Goal: Information Seeking & Learning: Learn about a topic

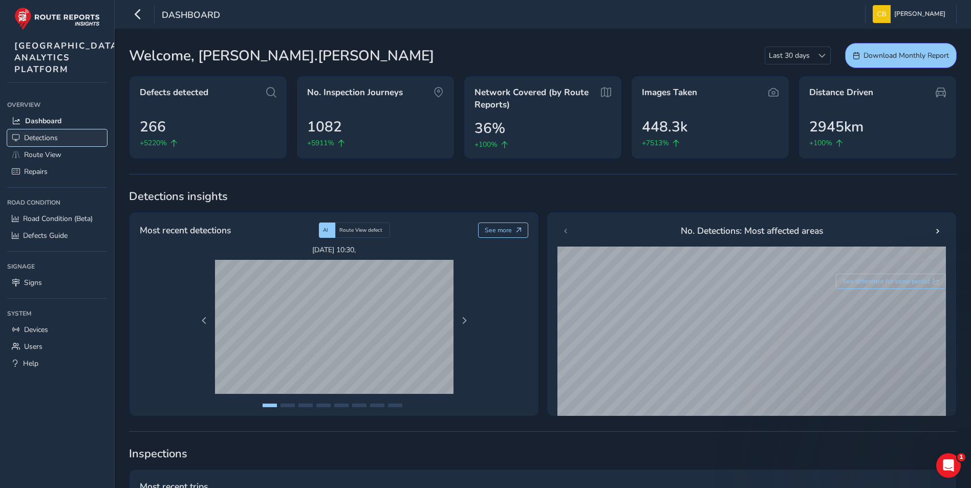
click at [54, 143] on span "Detections" at bounding box center [41, 138] width 34 height 10
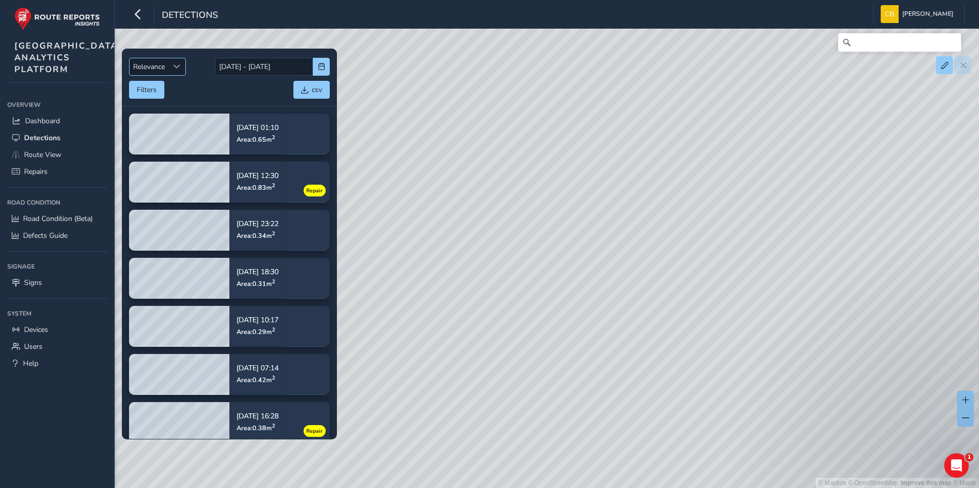
click at [171, 65] on div "Sort by Date" at bounding box center [176, 66] width 17 height 17
click at [158, 104] on li "Newest" at bounding box center [158, 105] width 57 height 17
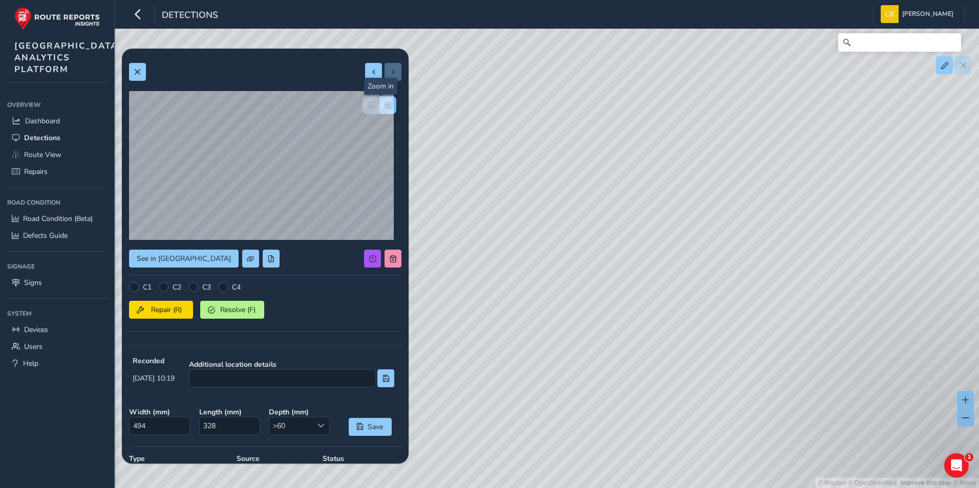
click at [382, 109] on button "button" at bounding box center [387, 105] width 17 height 18
click at [368, 107] on span "button" at bounding box center [371, 105] width 7 height 7
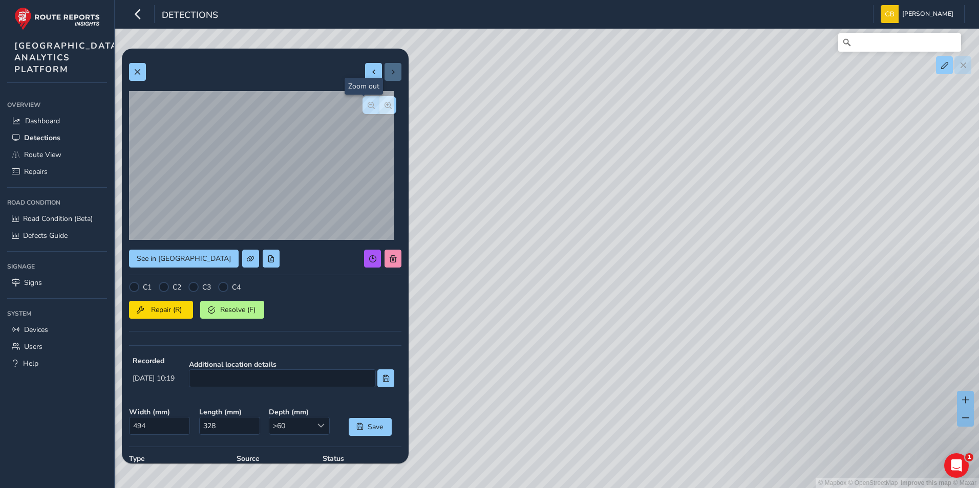
click at [368, 107] on span "button" at bounding box center [371, 105] width 7 height 7
click at [370, 70] on span at bounding box center [373, 72] width 7 height 7
type input "599"
type input "1085"
click at [370, 70] on span at bounding box center [373, 72] width 7 height 7
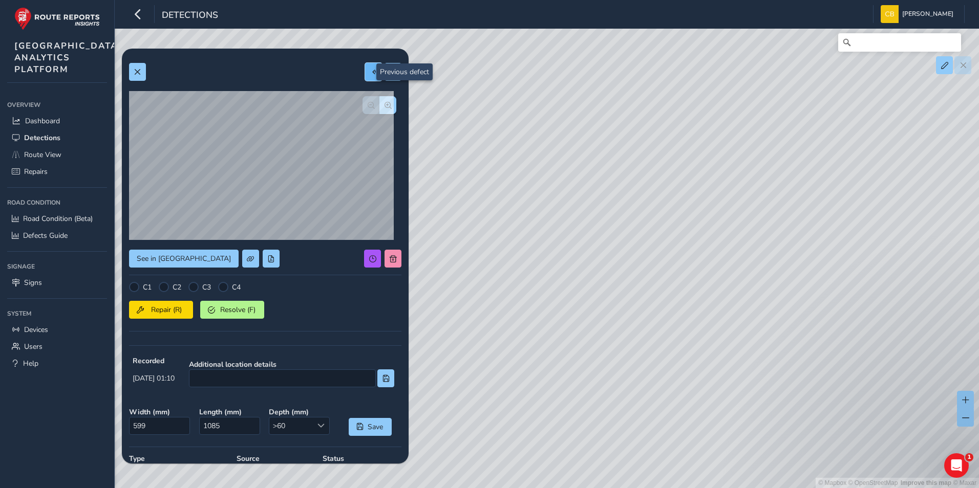
type input "409"
type input "828"
click at [370, 70] on span at bounding box center [373, 72] width 7 height 7
type input "424"
type input "735"
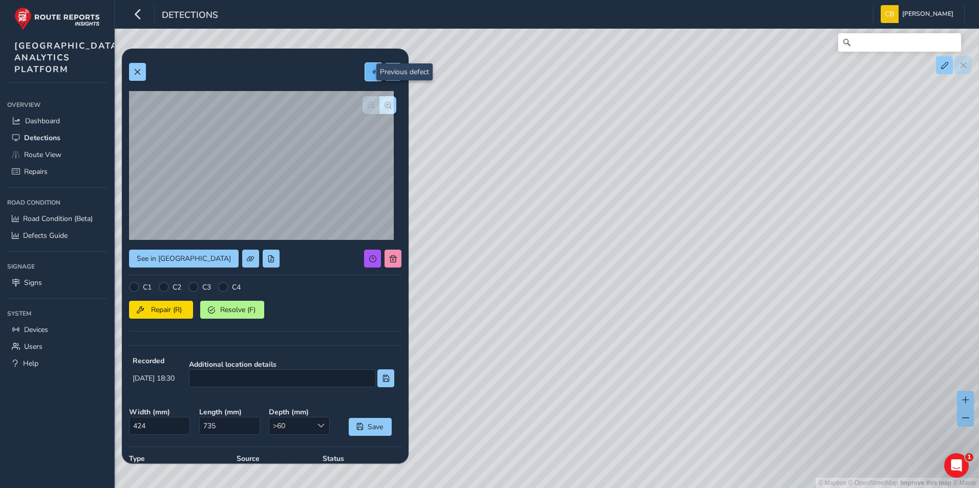
click at [370, 70] on span at bounding box center [373, 72] width 7 height 7
type input "5541"
type input "429834"
click at [370, 70] on span at bounding box center [373, 72] width 7 height 7
type input "132"
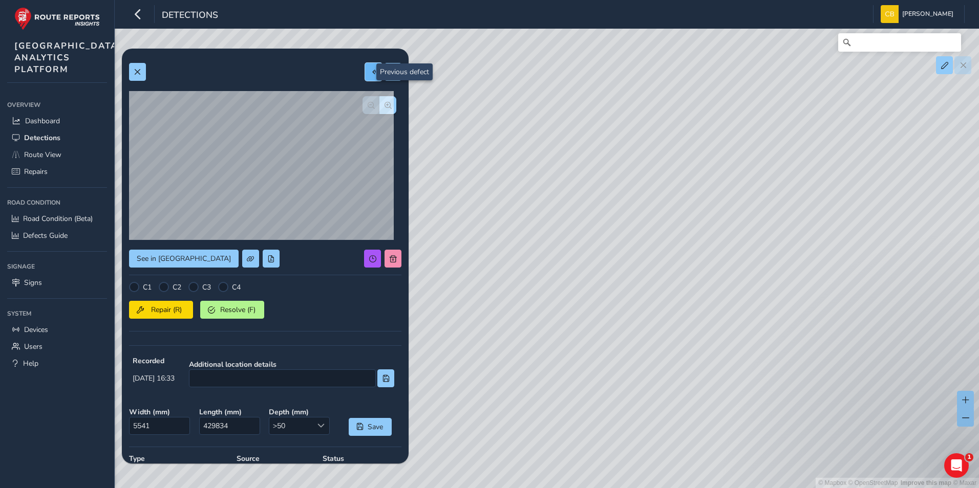
type input "321"
click at [51, 160] on span "Route View" at bounding box center [42, 155] width 37 height 10
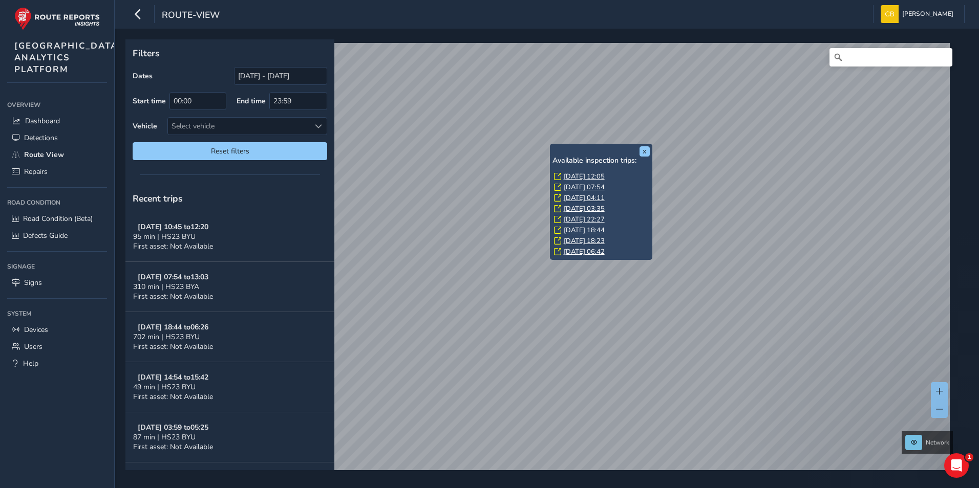
click at [592, 177] on link "[DATE] 12:05" at bounding box center [584, 176] width 41 height 9
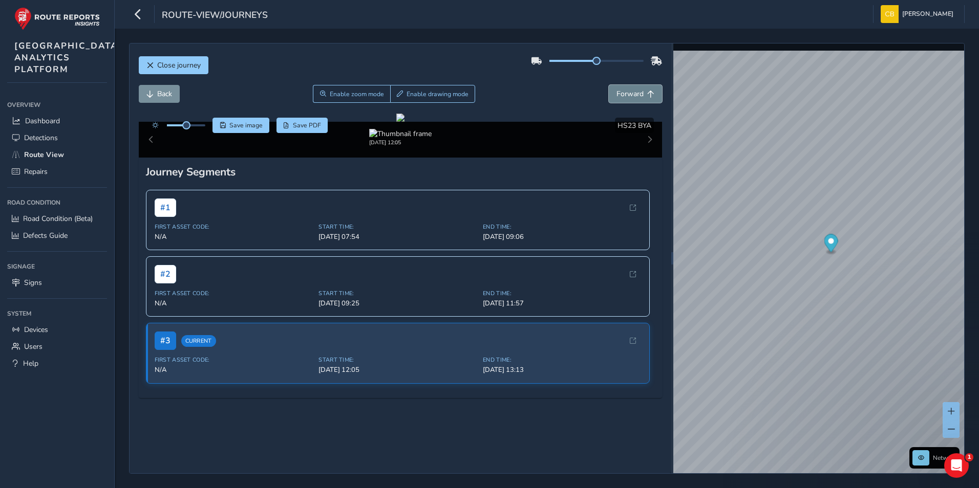
click at [624, 90] on span "Forward" at bounding box center [629, 94] width 27 height 10
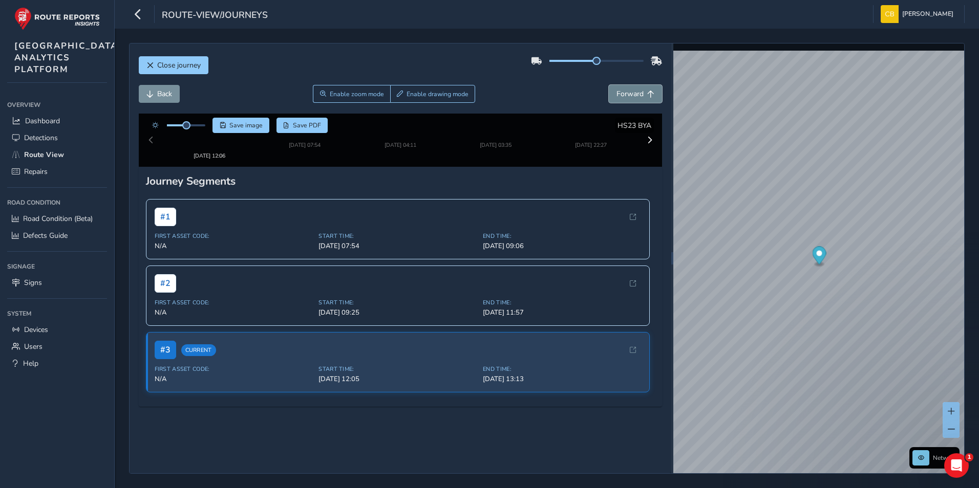
click at [624, 90] on span "Forward" at bounding box center [629, 94] width 27 height 10
click at [634, 94] on span "Forward" at bounding box center [629, 94] width 27 height 10
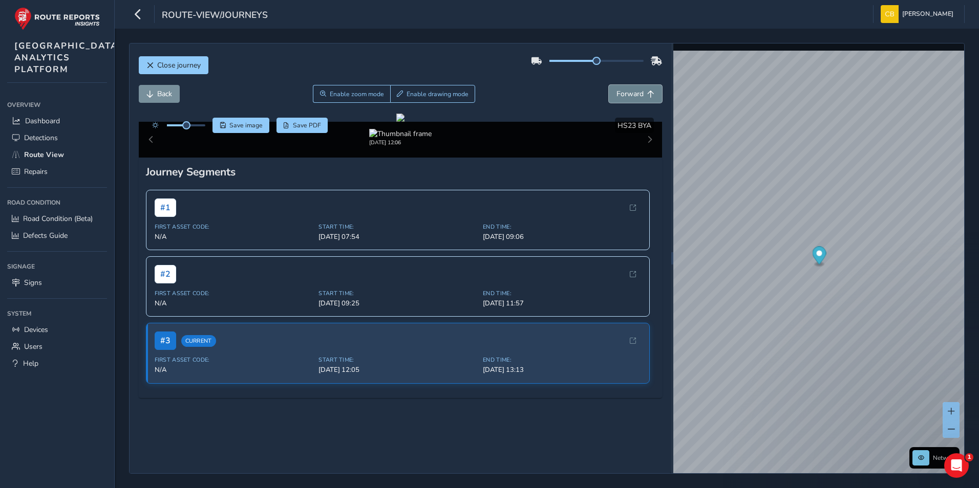
click at [634, 94] on span "Forward" at bounding box center [629, 94] width 27 height 10
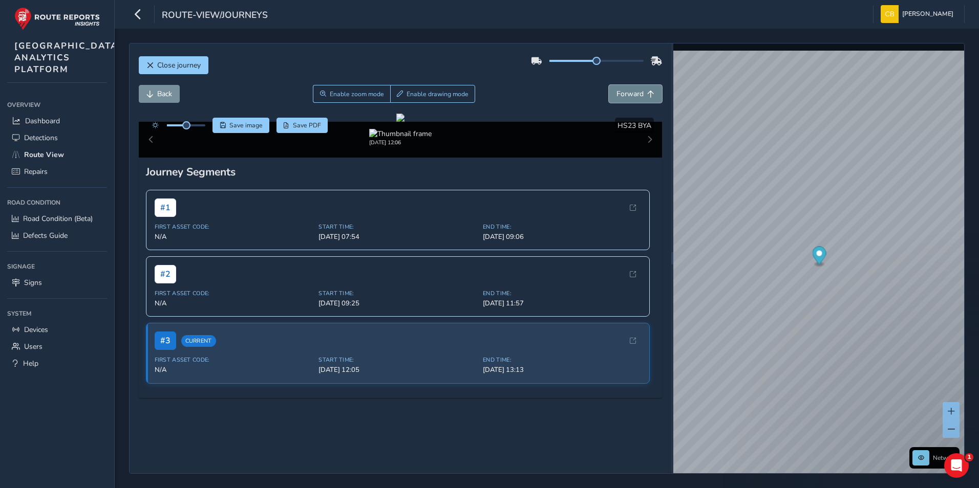
click at [634, 94] on span "Forward" at bounding box center [629, 94] width 27 height 10
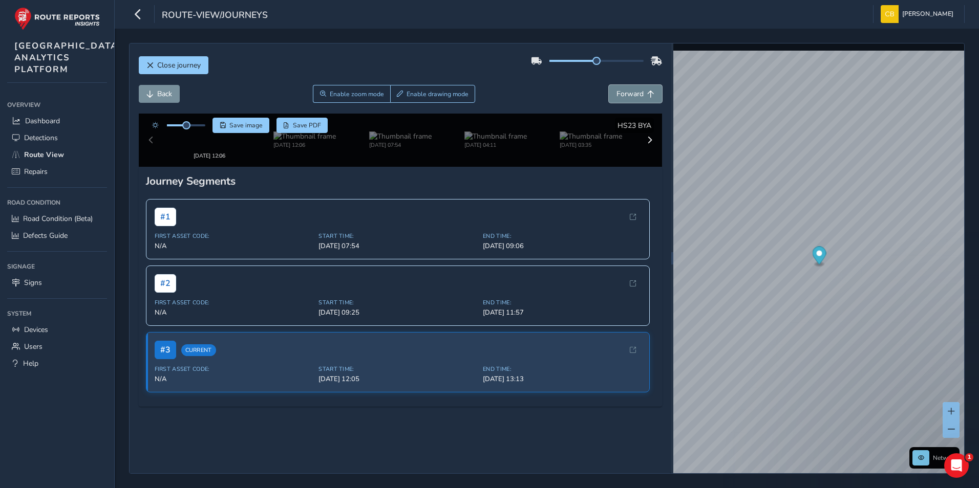
click at [634, 94] on span "Forward" at bounding box center [629, 94] width 27 height 10
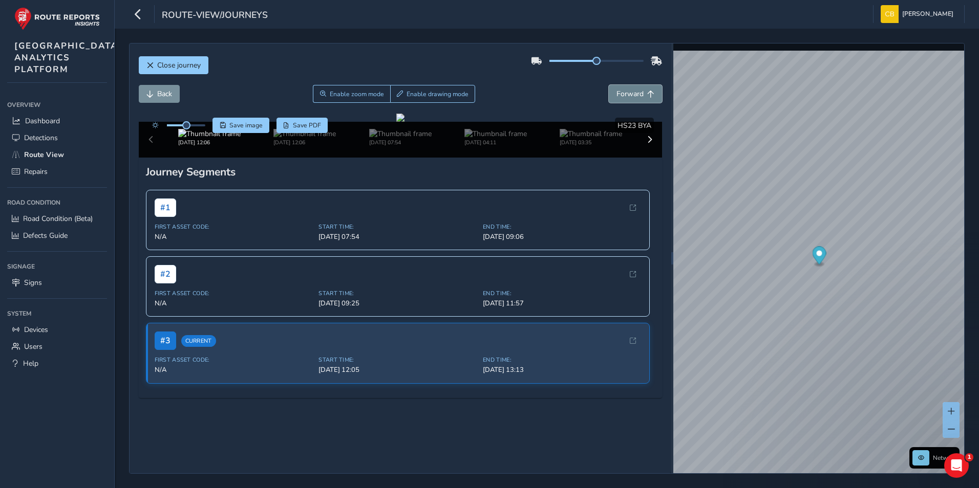
click at [634, 94] on span "Forward" at bounding box center [629, 94] width 27 height 10
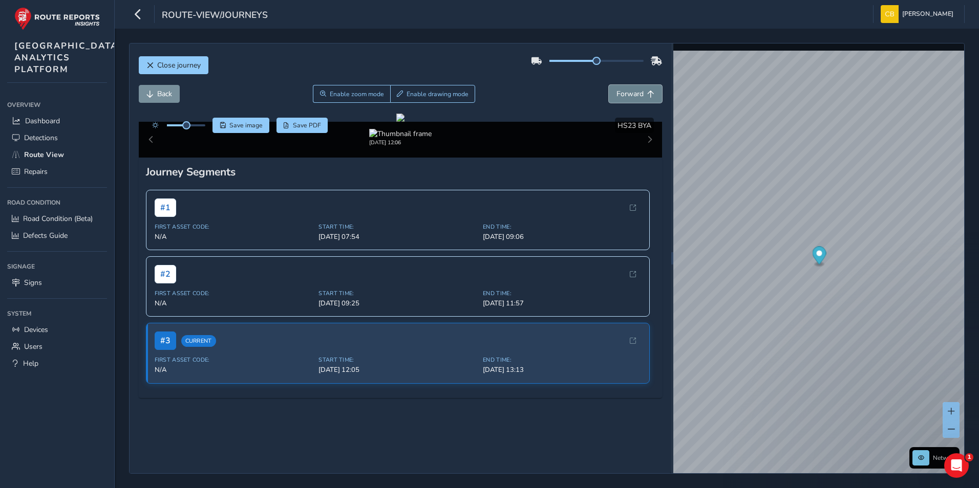
click at [633, 95] on span "Forward" at bounding box center [629, 94] width 27 height 10
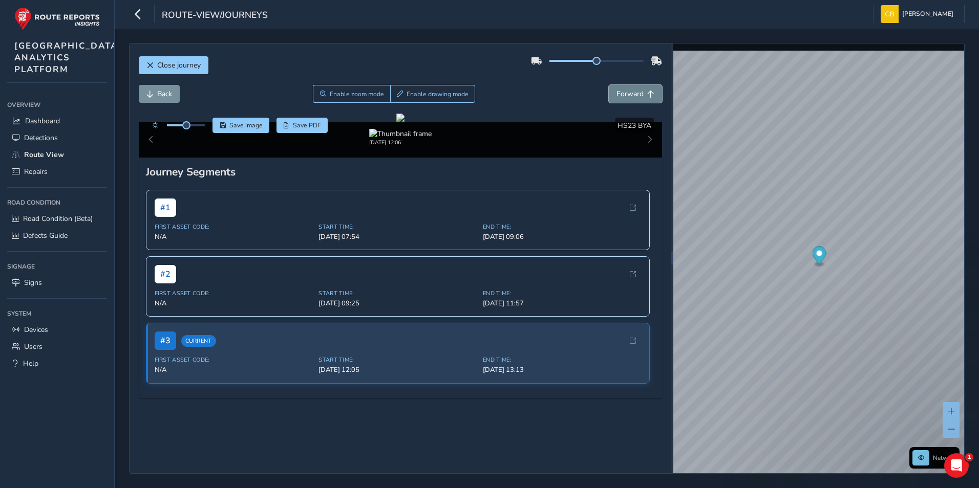
click at [633, 95] on span "Forward" at bounding box center [629, 94] width 27 height 10
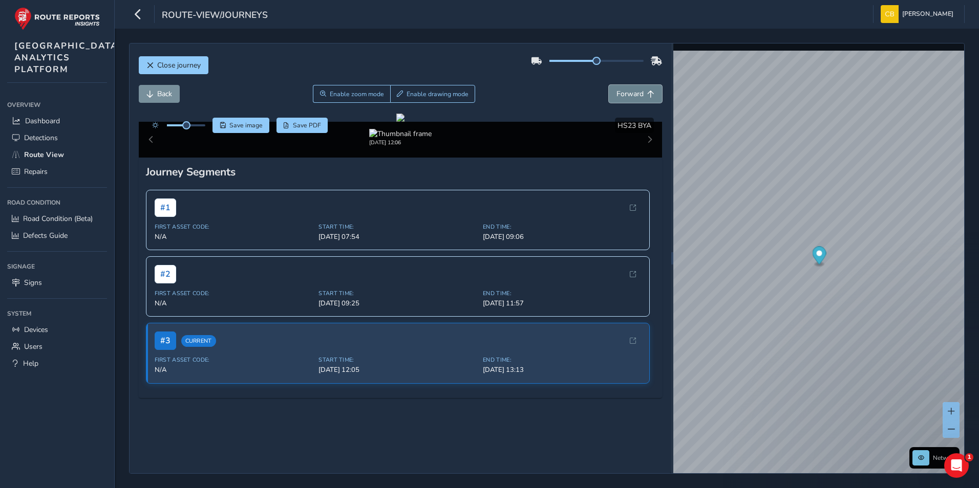
click at [633, 95] on span "Forward" at bounding box center [629, 94] width 27 height 10
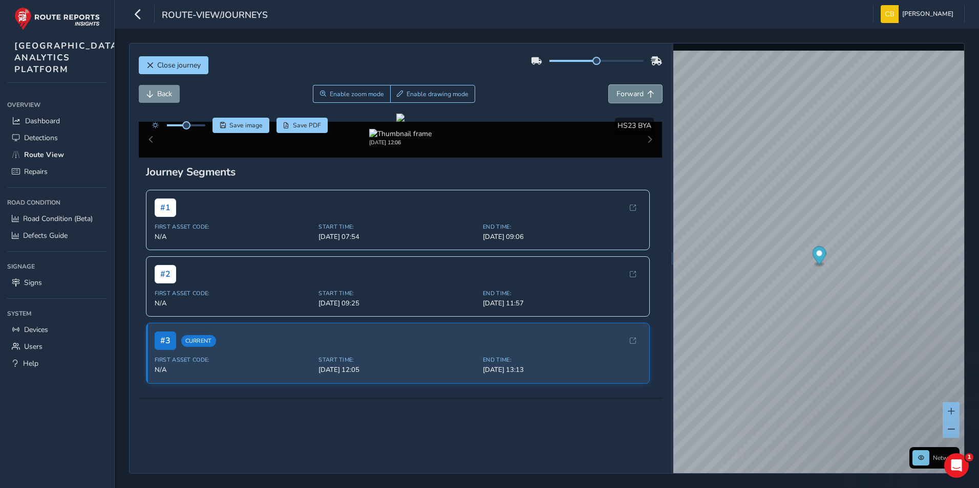
click at [633, 95] on span "Forward" at bounding box center [629, 94] width 27 height 10
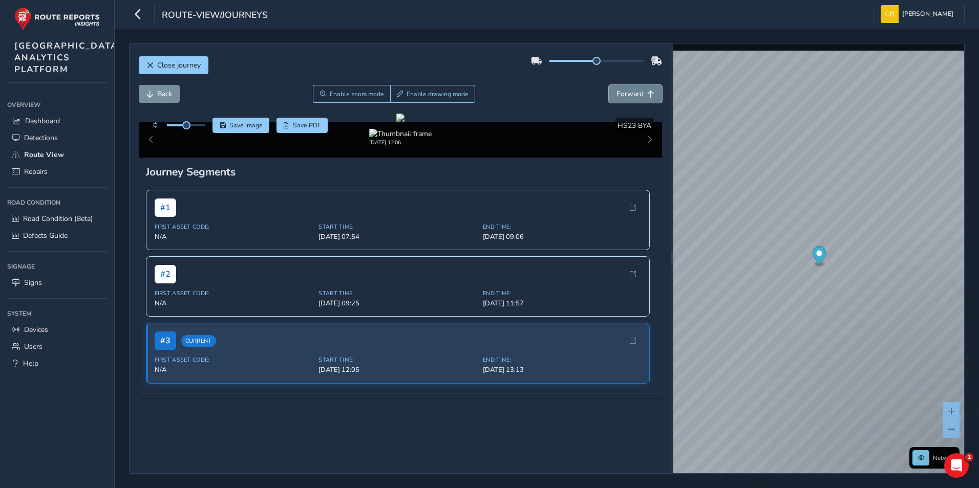
click at [633, 95] on span "Forward" at bounding box center [629, 94] width 27 height 10
click at [632, 94] on span "Forward" at bounding box center [629, 94] width 27 height 10
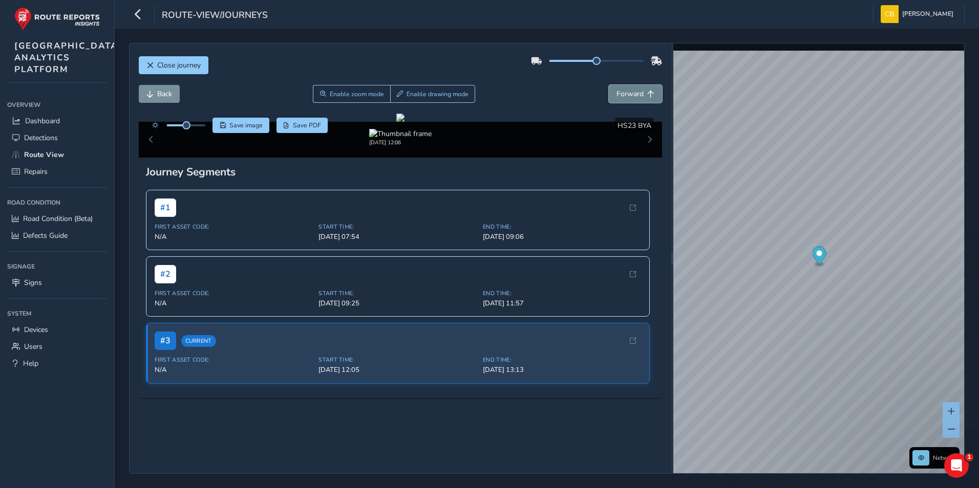
click at [632, 94] on span "Forward" at bounding box center [629, 94] width 27 height 10
click at [47, 180] on link "Repairs" at bounding box center [57, 171] width 100 height 17
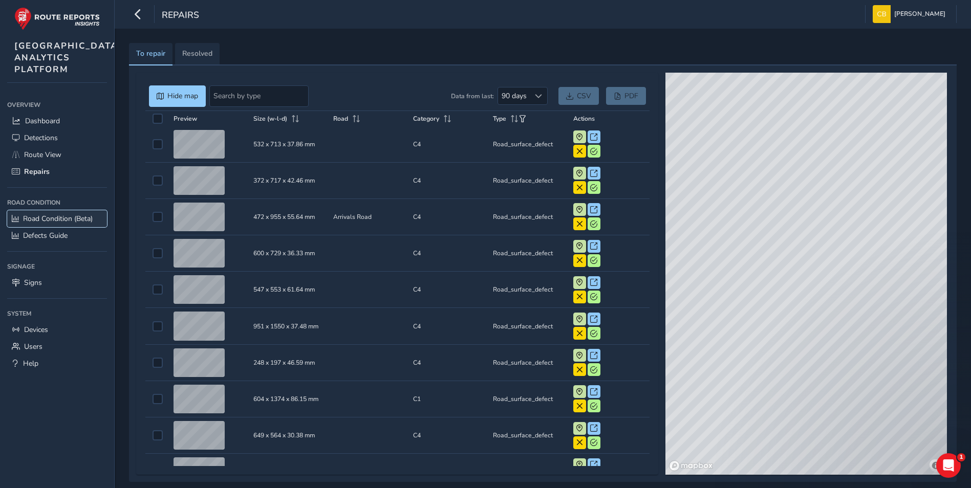
click at [66, 224] on span "Road Condition (Beta)" at bounding box center [58, 219] width 70 height 10
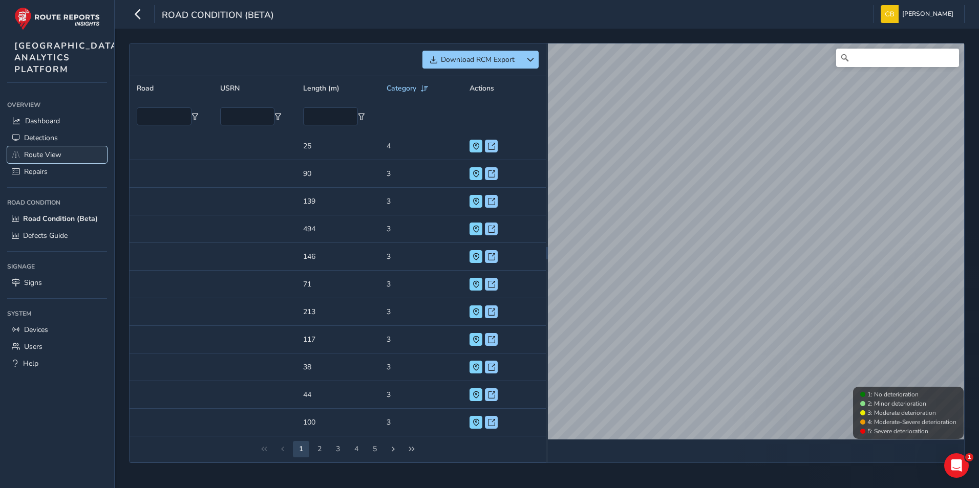
drag, startPoint x: 54, startPoint y: 180, endPoint x: 32, endPoint y: 132, distance: 52.9
click at [53, 160] on span "Route View" at bounding box center [42, 155] width 37 height 10
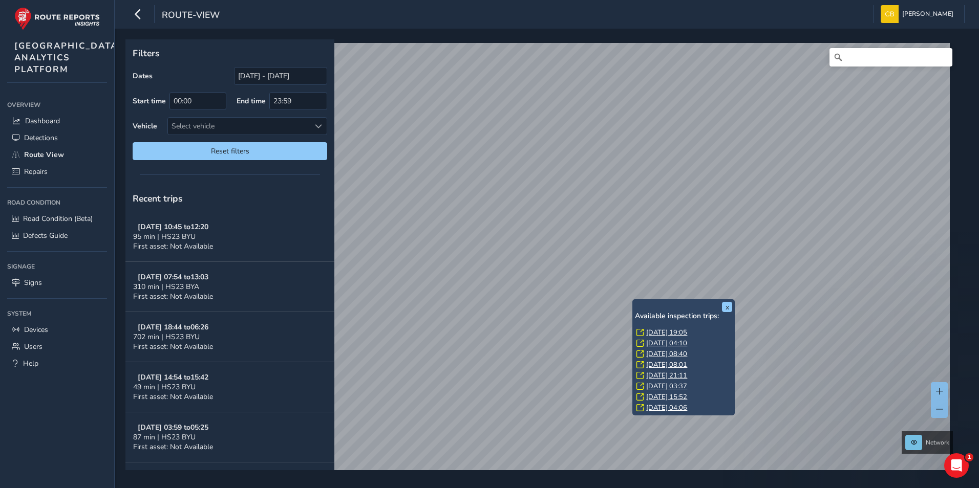
click at [656, 334] on link "[DATE] 19:05" at bounding box center [666, 332] width 41 height 9
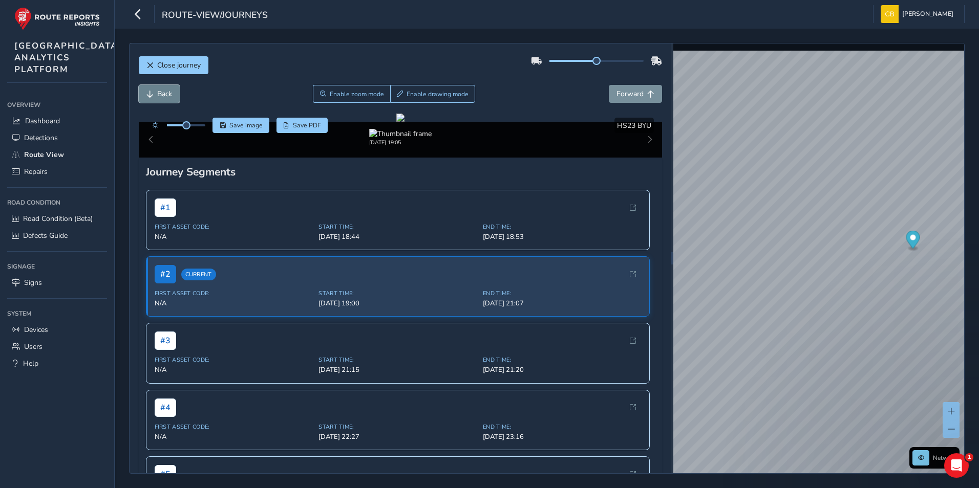
click at [177, 95] on button "Back" at bounding box center [159, 94] width 41 height 18
click at [171, 95] on span "Back" at bounding box center [164, 94] width 15 height 10
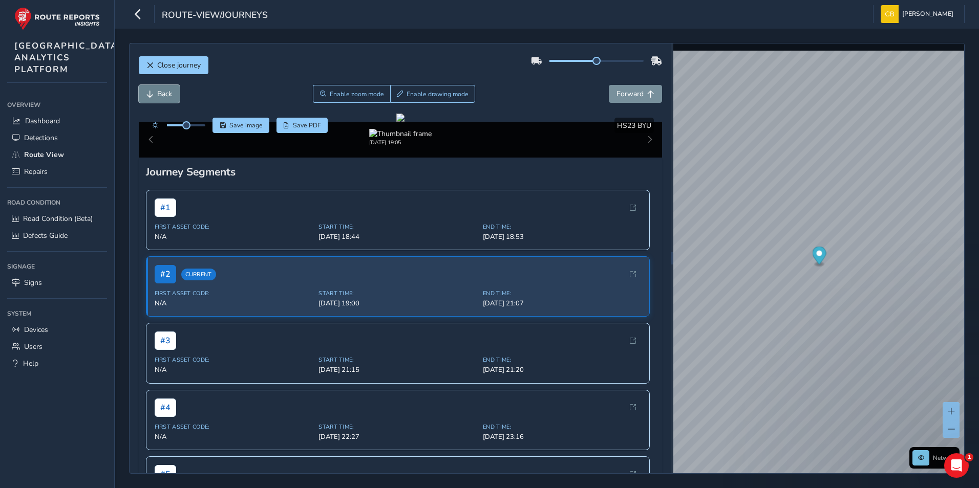
click at [171, 95] on span "Back" at bounding box center [164, 94] width 15 height 10
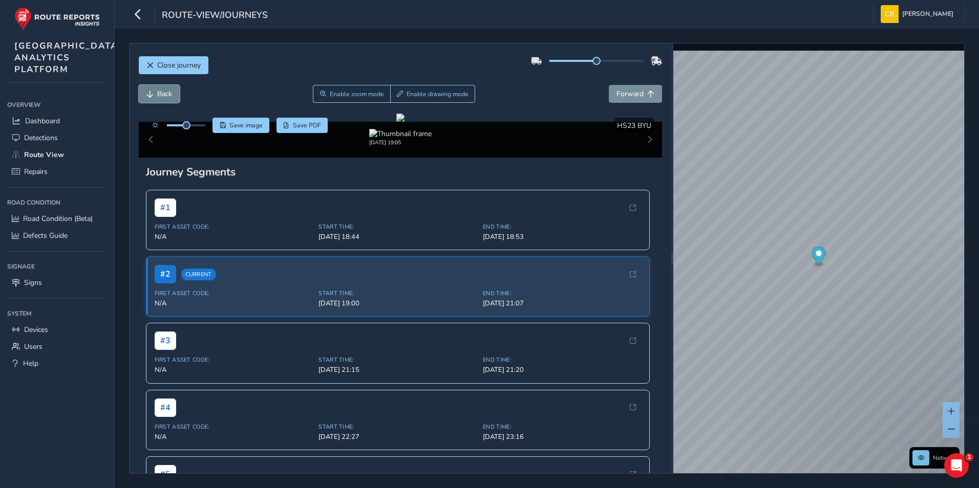
click at [171, 95] on span "Back" at bounding box center [164, 94] width 15 height 10
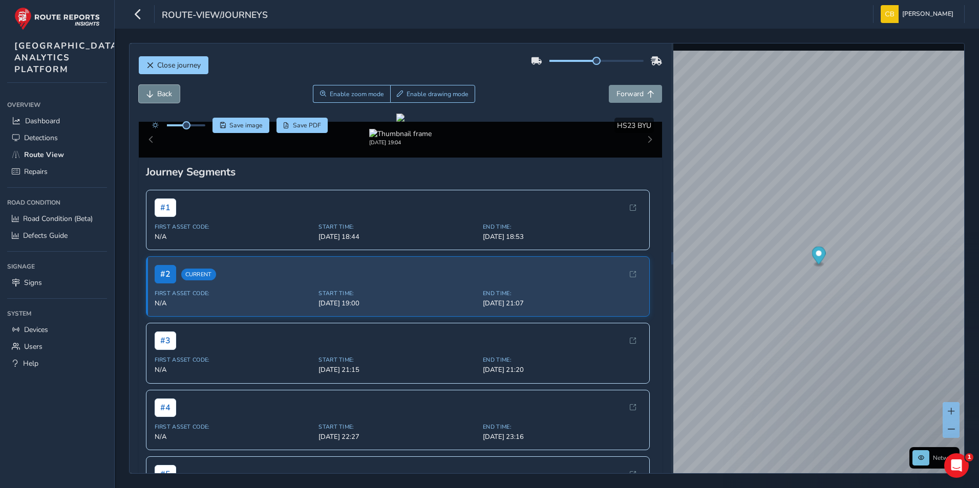
click at [171, 95] on span "Back" at bounding box center [164, 94] width 15 height 10
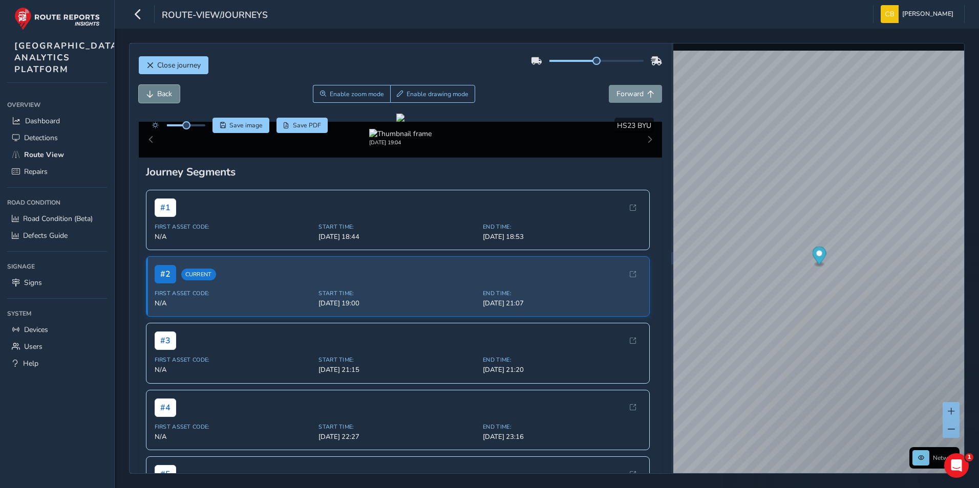
click at [171, 95] on span "Back" at bounding box center [164, 94] width 15 height 10
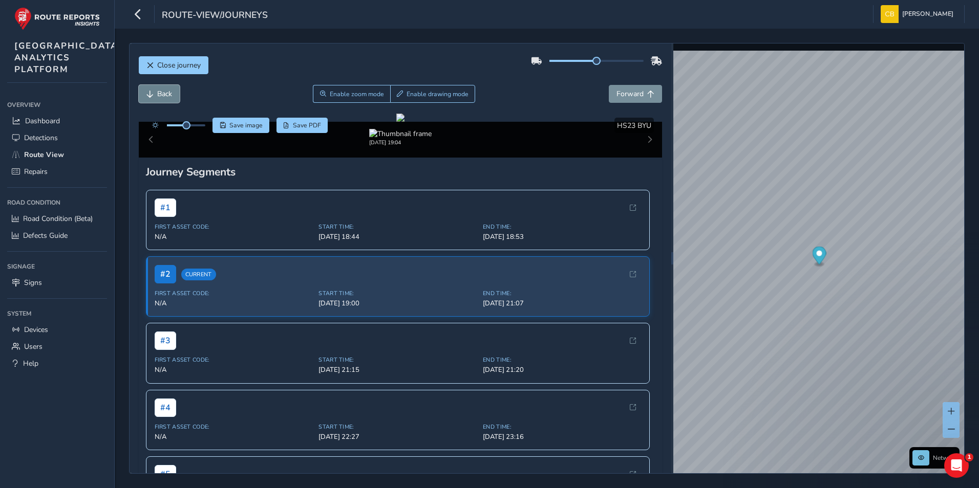
click at [171, 95] on span "Back" at bounding box center [164, 94] width 15 height 10
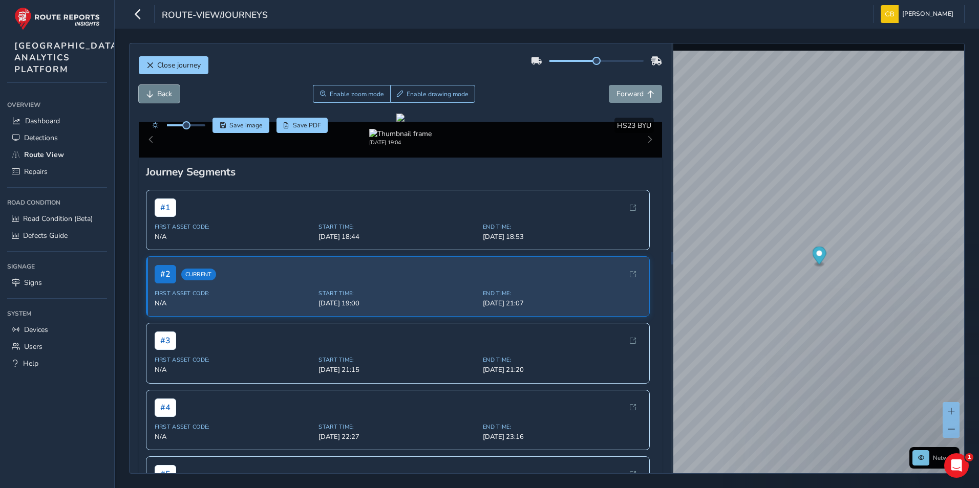
click at [171, 95] on span "Back" at bounding box center [164, 94] width 15 height 10
click at [633, 96] on span "Forward" at bounding box center [629, 94] width 27 height 10
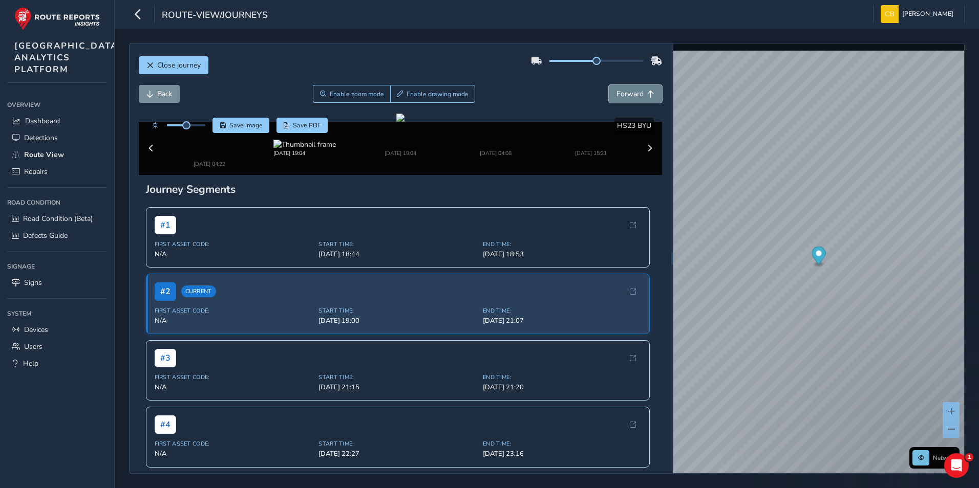
click at [633, 96] on span "Forward" at bounding box center [629, 94] width 27 height 10
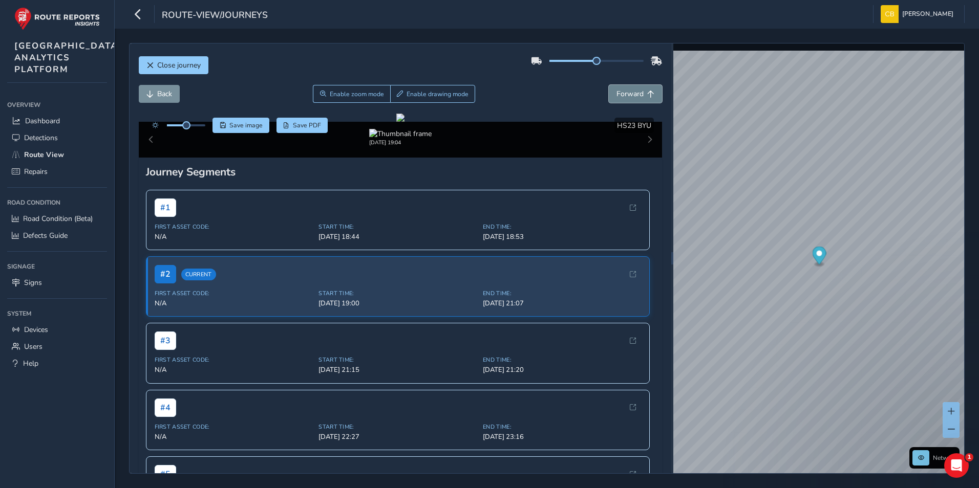
click at [633, 96] on span "Forward" at bounding box center [629, 94] width 27 height 10
click at [162, 87] on button "Back" at bounding box center [159, 94] width 41 height 18
click at [163, 88] on button "Back" at bounding box center [159, 94] width 41 height 18
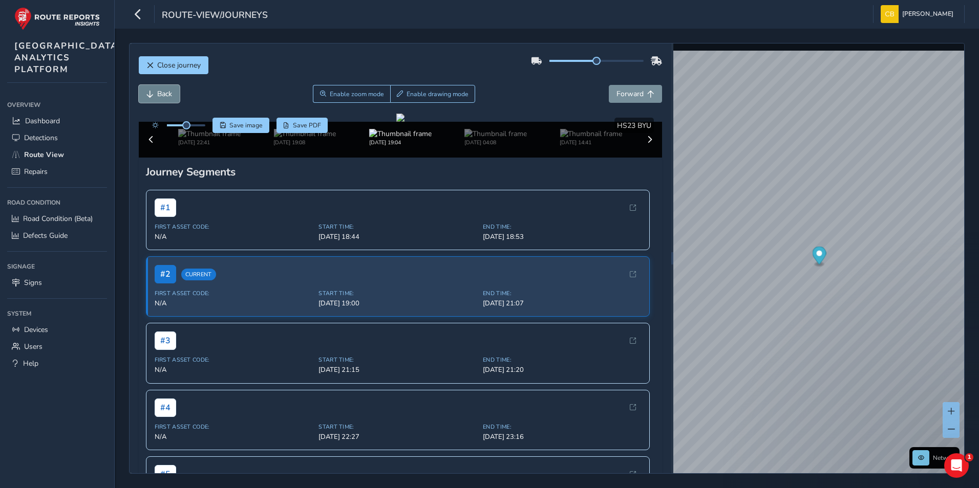
click at [163, 88] on button "Back" at bounding box center [159, 94] width 41 height 18
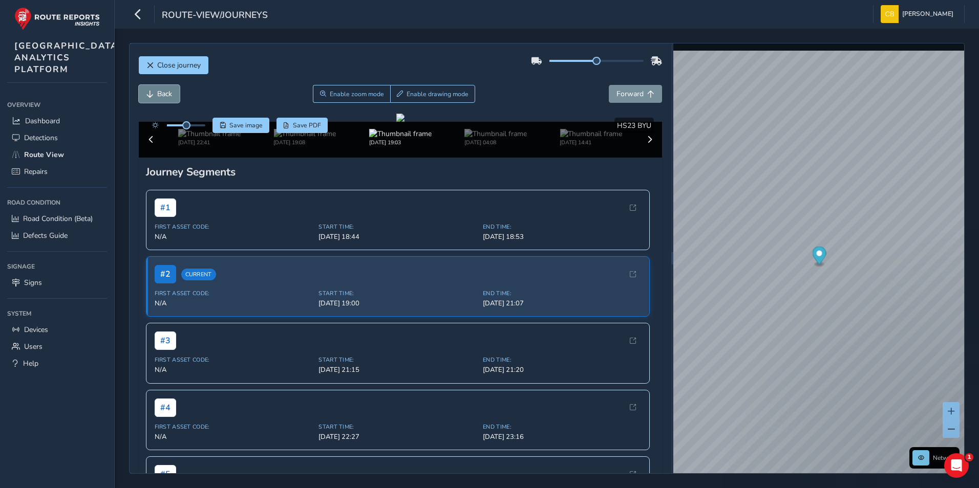
click at [163, 88] on button "Back" at bounding box center [159, 94] width 41 height 18
click at [164, 91] on span "Back" at bounding box center [164, 94] width 15 height 10
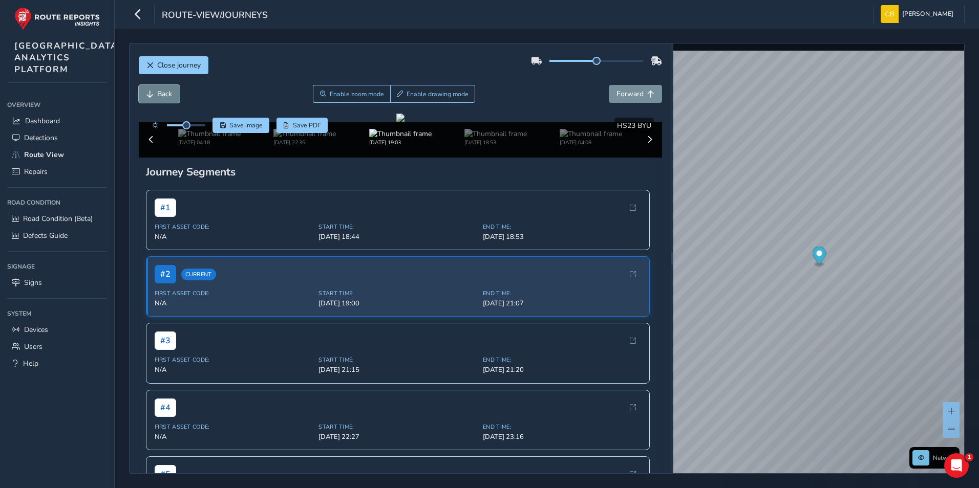
click at [164, 91] on span "Back" at bounding box center [164, 94] width 15 height 10
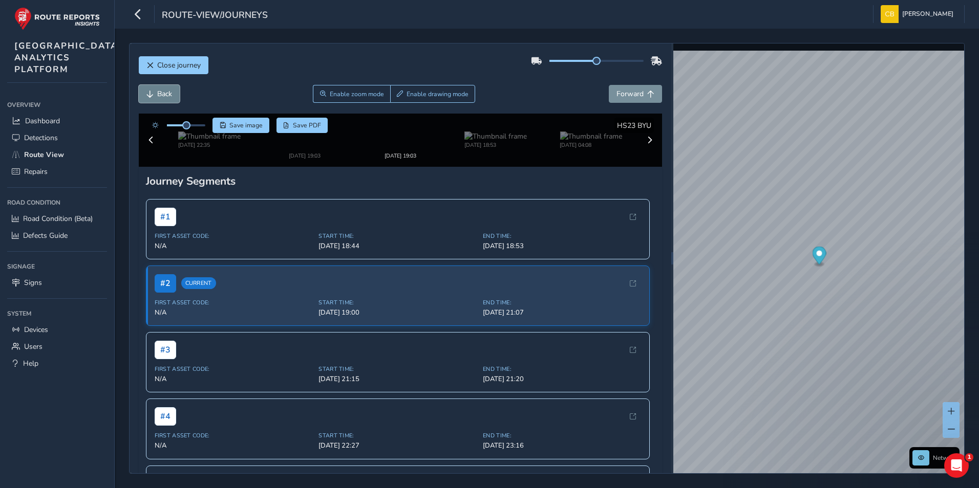
click at [164, 91] on span "Back" at bounding box center [164, 94] width 15 height 10
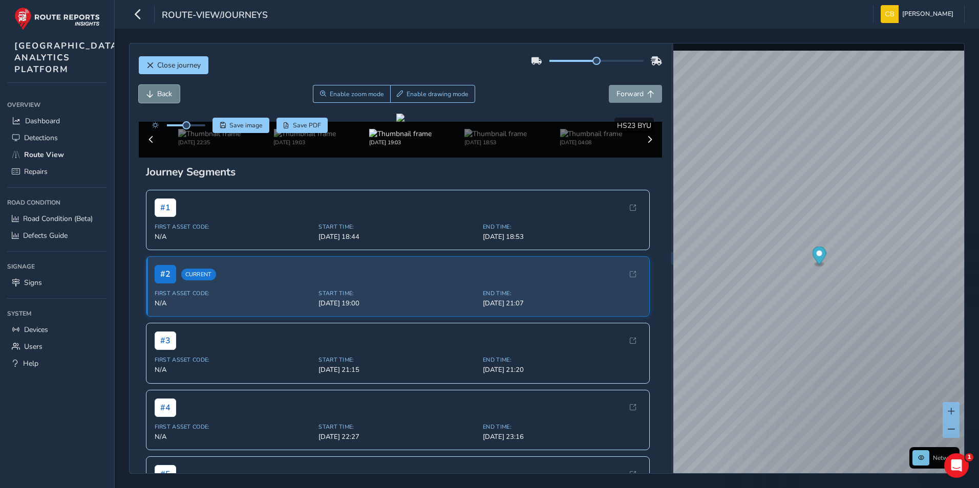
click at [164, 91] on span "Back" at bounding box center [164, 94] width 15 height 10
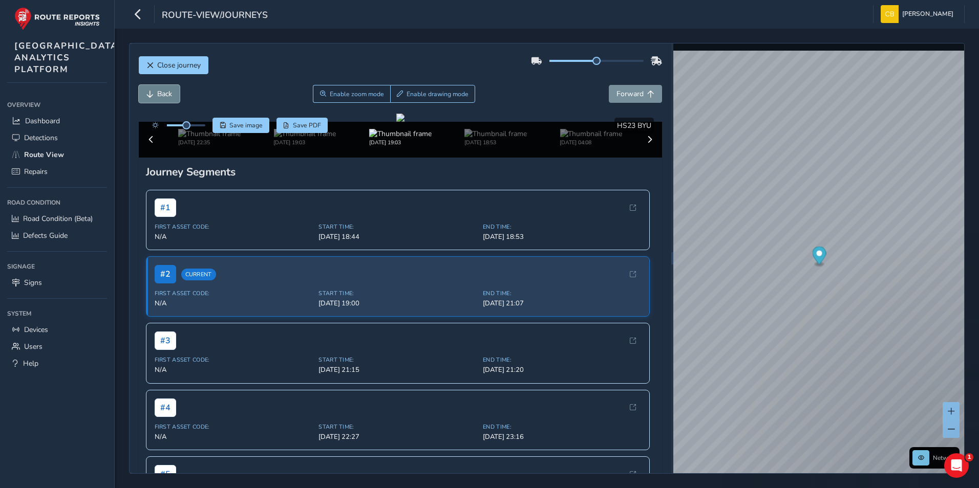
click at [164, 91] on span "Back" at bounding box center [164, 94] width 15 height 10
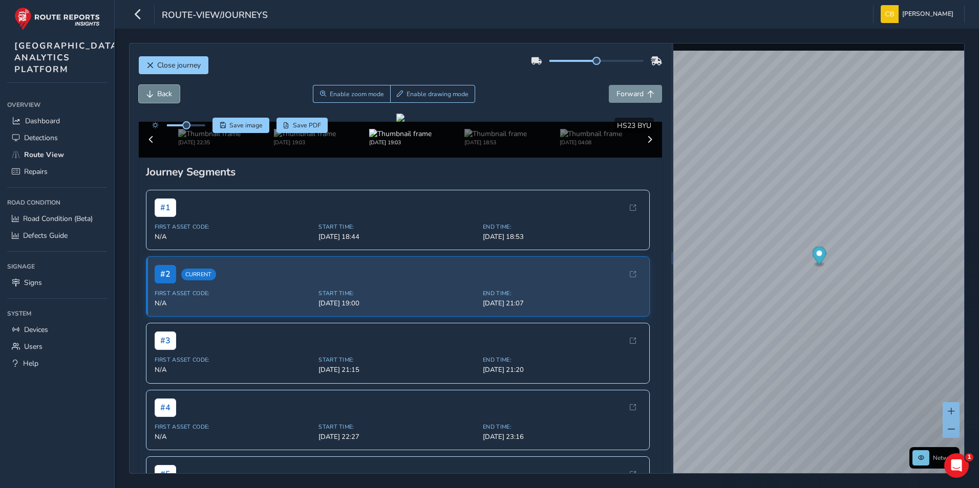
click at [164, 91] on span "Back" at bounding box center [164, 94] width 15 height 10
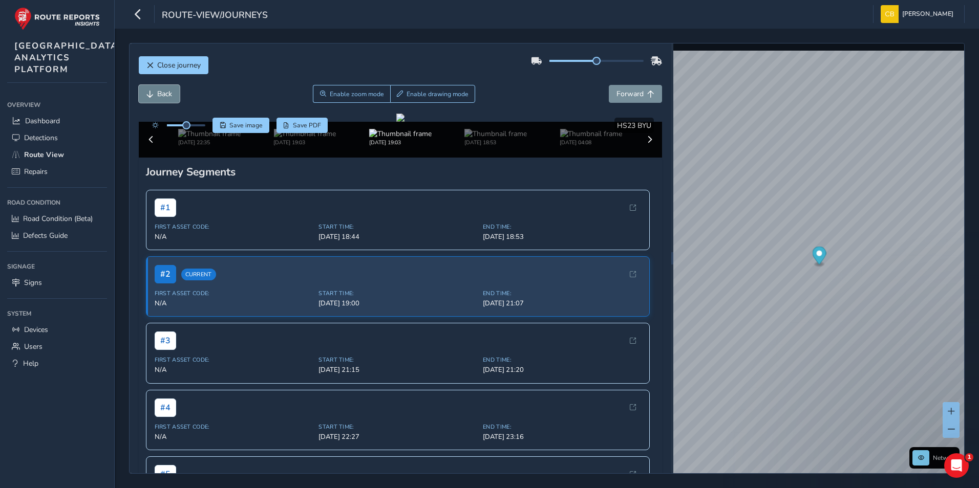
click at [164, 91] on span "Back" at bounding box center [164, 94] width 15 height 10
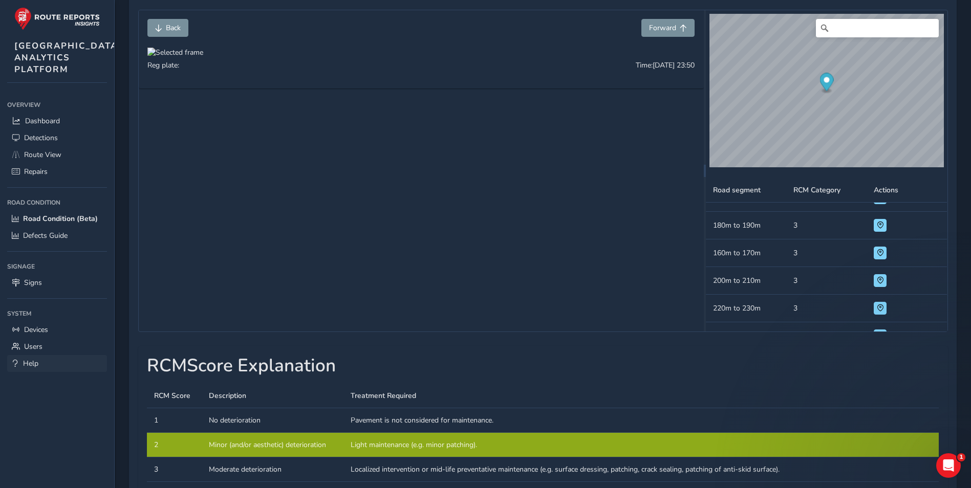
scroll to position [126, 0]
